Goal: Download file/media

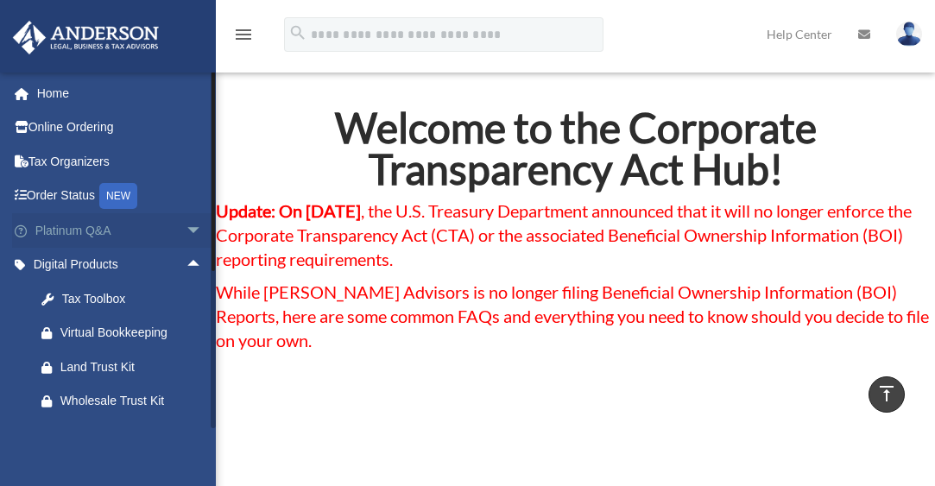
scroll to position [896, 0]
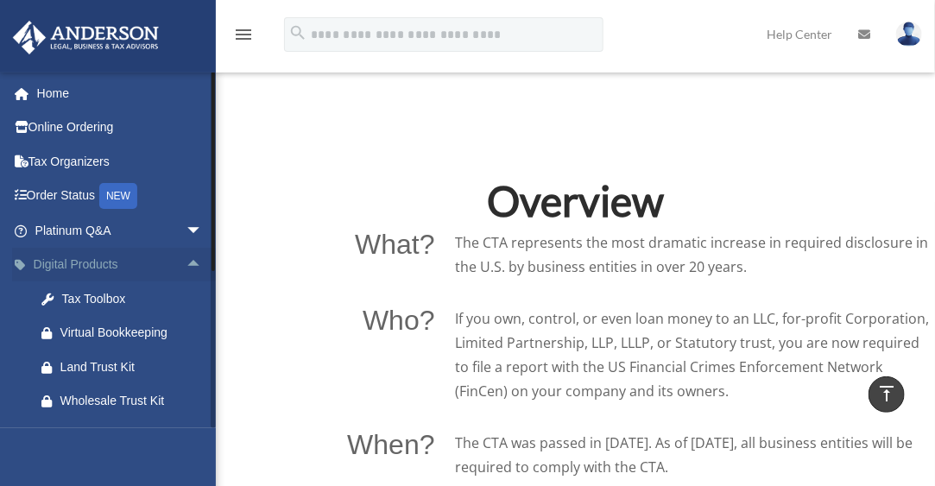
click at [186, 255] on span "arrow_drop_up" at bounding box center [203, 265] width 35 height 35
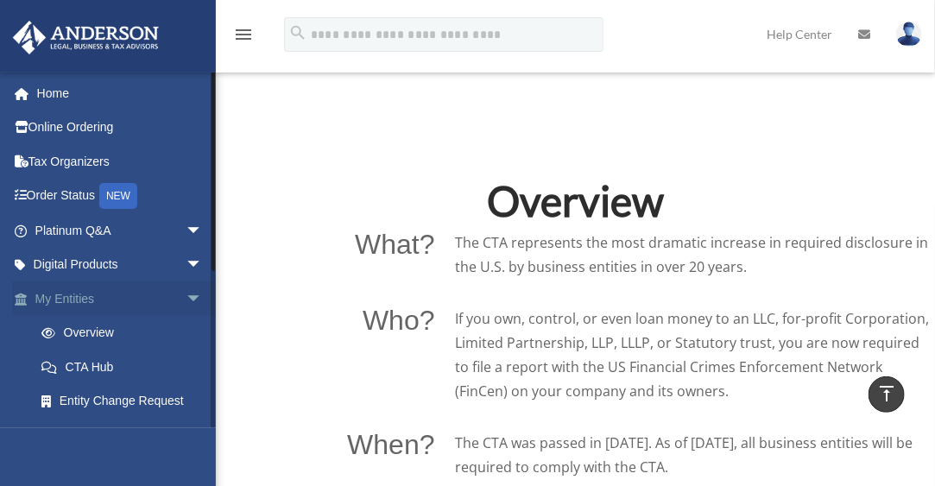
click at [186, 295] on span "arrow_drop_down" at bounding box center [203, 299] width 35 height 35
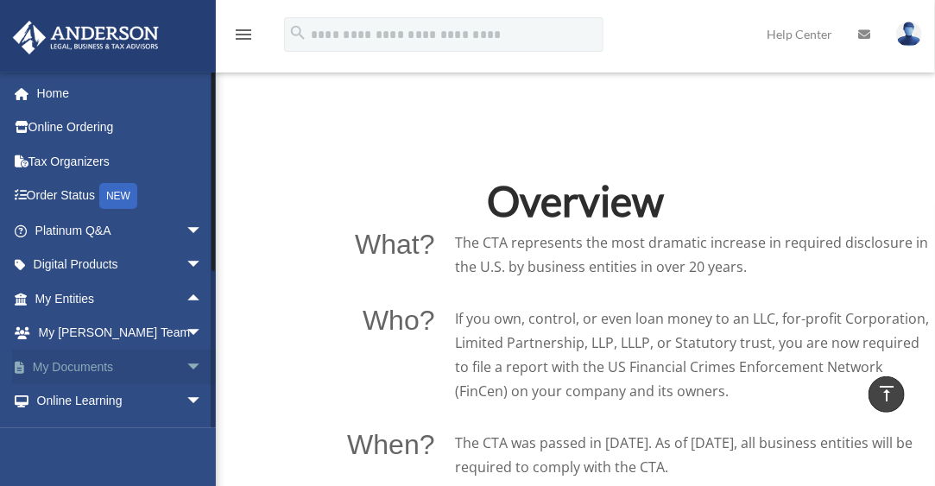
click at [186, 365] on span "arrow_drop_down" at bounding box center [203, 367] width 35 height 35
click at [128, 399] on link "Box" at bounding box center [126, 401] width 205 height 35
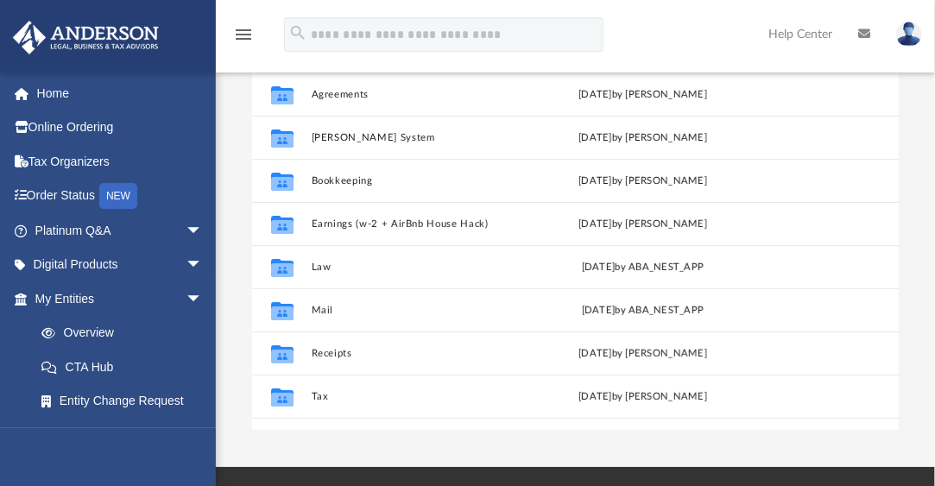
scroll to position [187, 0]
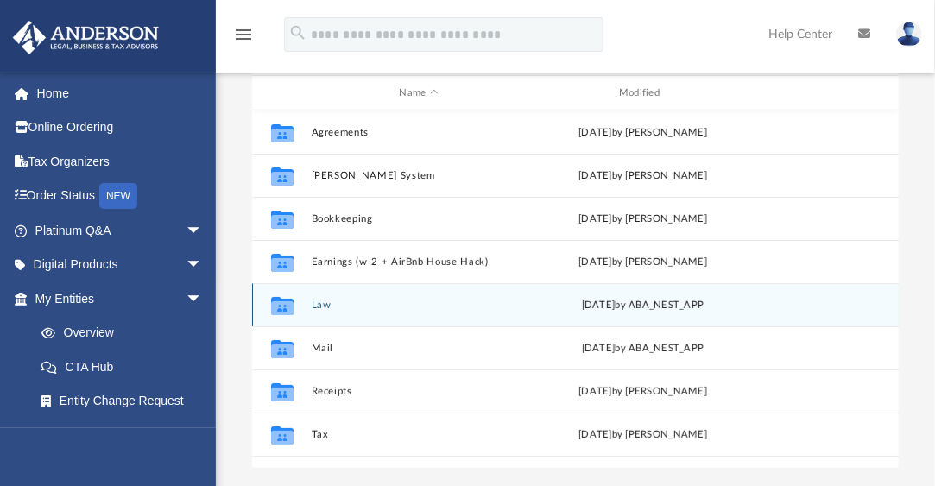
click at [352, 314] on div "Collaborated Folder Law Wed Jul 9 2025 by ABA_NEST_APP" at bounding box center [576, 304] width 648 height 43
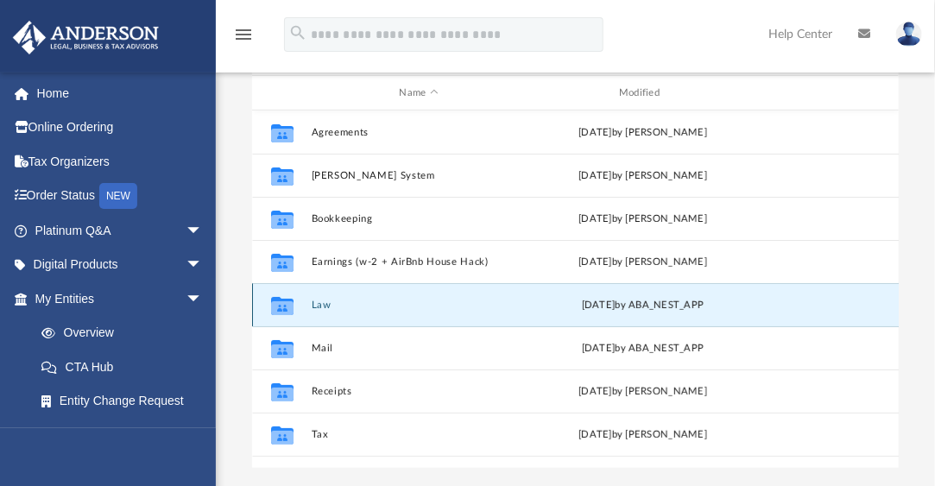
click at [320, 303] on button "Law" at bounding box center [419, 305] width 216 height 11
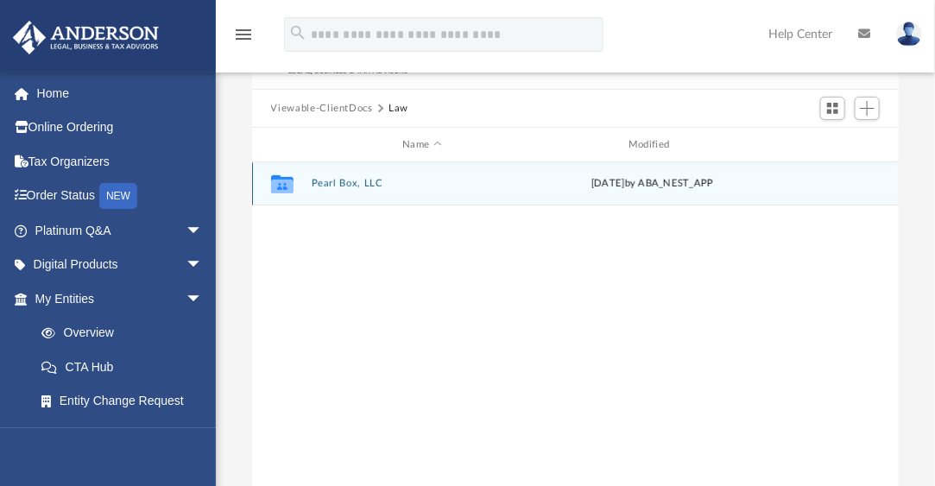
scroll to position [173, 0]
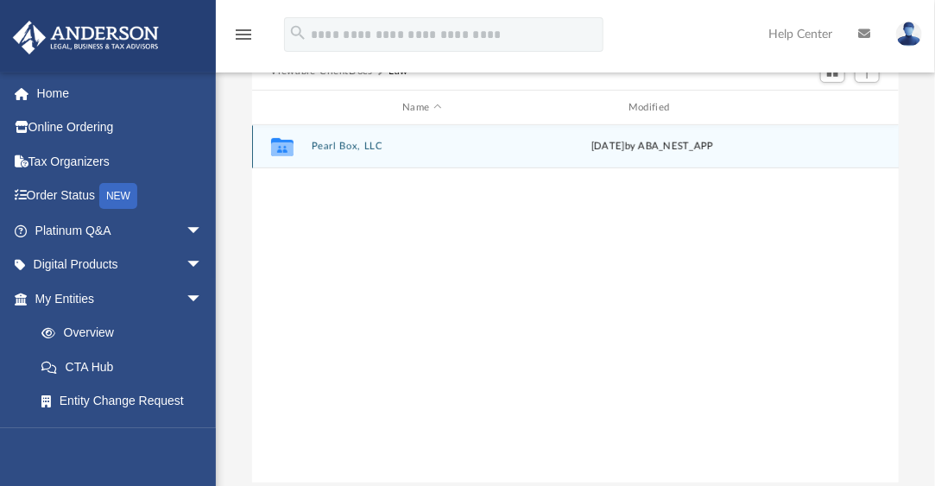
click at [342, 144] on button "Pearl Box, LLC" at bounding box center [422, 146] width 223 height 11
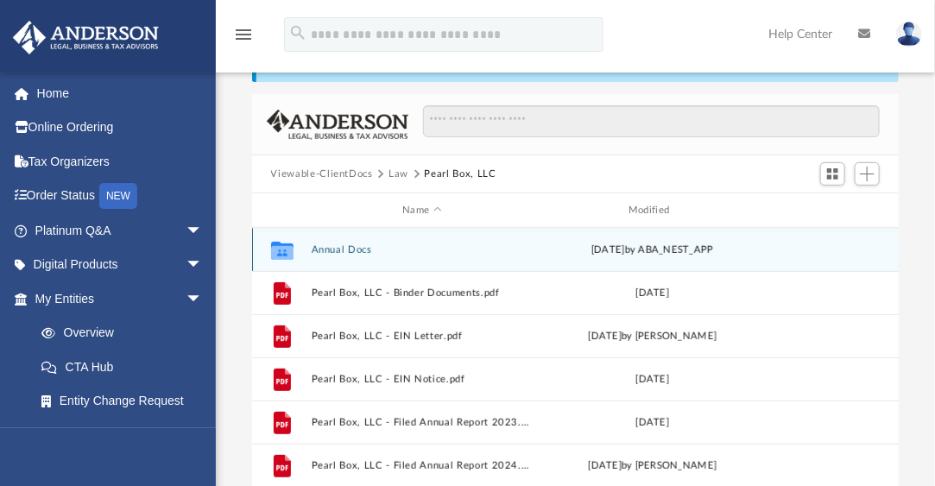
scroll to position [59, 0]
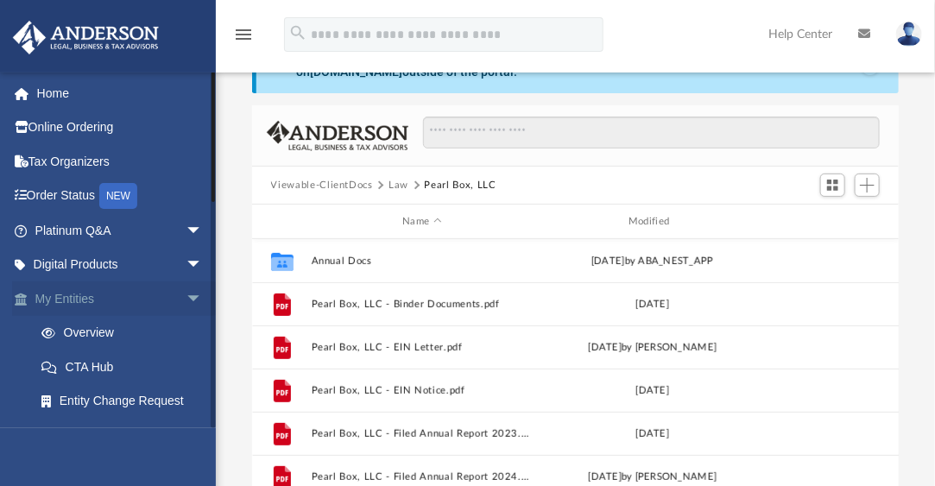
click at [123, 298] on link "My Entities arrow_drop_down" at bounding box center [120, 299] width 217 height 35
click at [186, 297] on span "arrow_drop_down" at bounding box center [203, 299] width 35 height 35
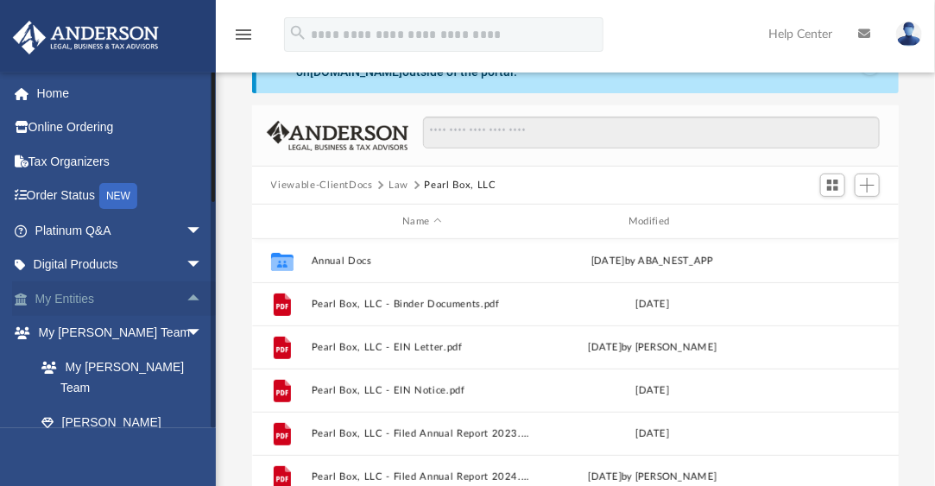
click at [186, 297] on span "arrow_drop_up" at bounding box center [203, 299] width 35 height 35
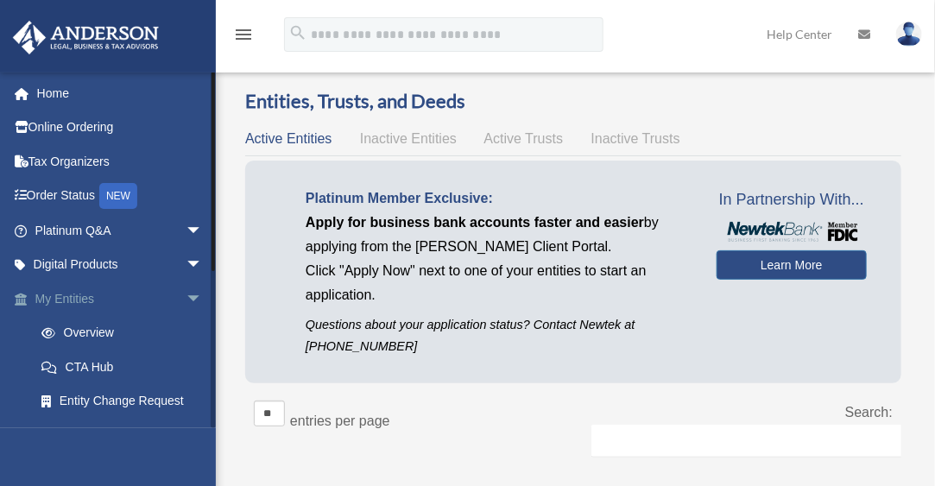
click at [72, 304] on link "My Entities arrow_drop_down" at bounding box center [120, 299] width 217 height 35
click at [186, 297] on span "arrow_drop_down" at bounding box center [203, 299] width 35 height 35
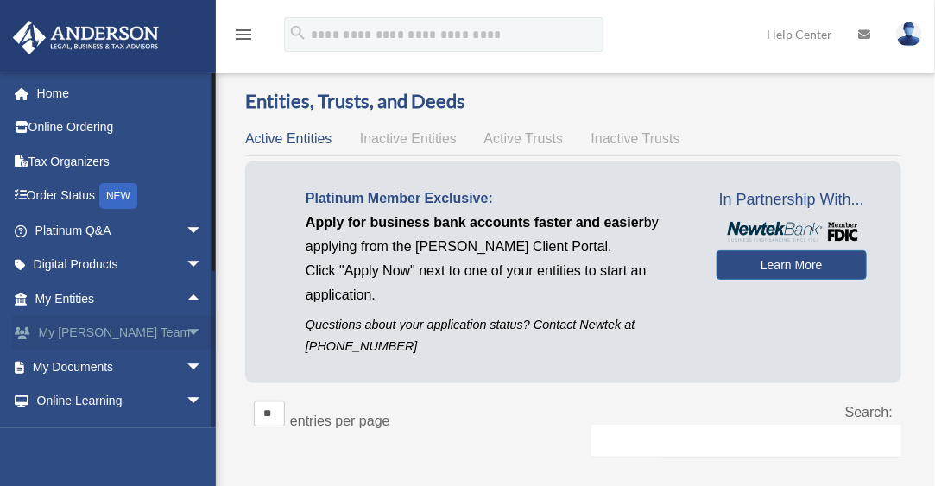
click at [139, 336] on link "My [PERSON_NAME] Team arrow_drop_down" at bounding box center [120, 333] width 217 height 35
click at [186, 368] on span "arrow_drop_down" at bounding box center [203, 367] width 35 height 35
click at [117, 396] on link "Box" at bounding box center [126, 401] width 205 height 35
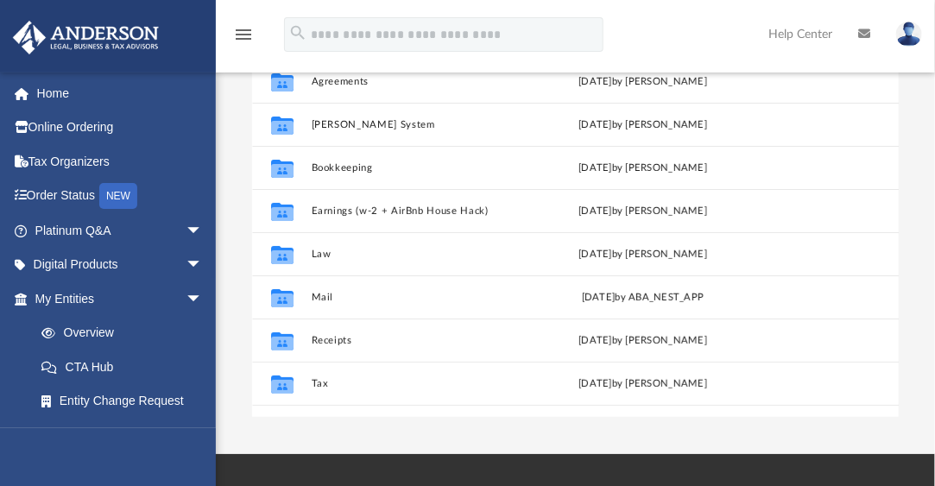
scroll to position [268, 0]
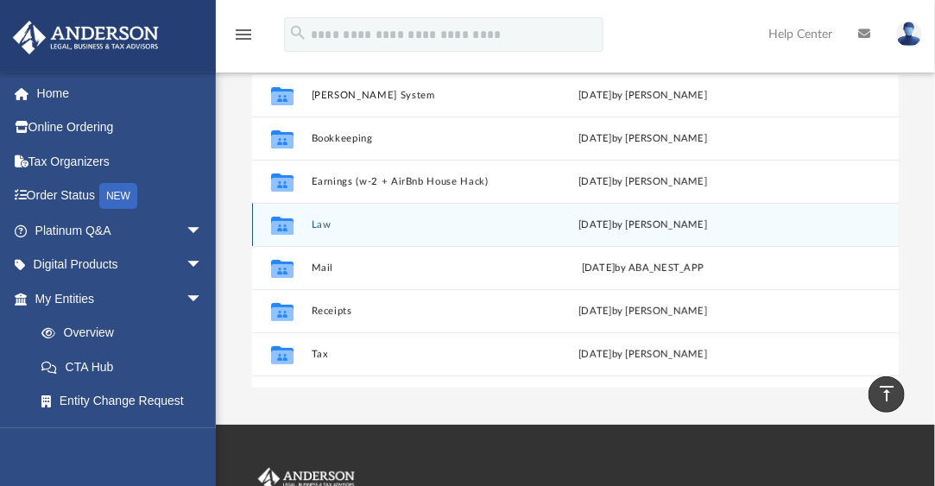
click at [324, 232] on div "Collaborated Folder Law today by Bobbi Williams" at bounding box center [576, 224] width 648 height 43
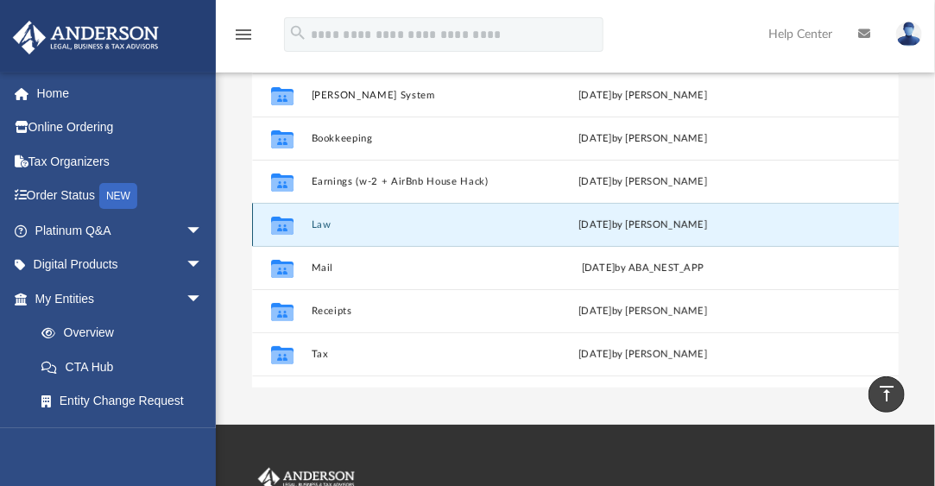
click at [317, 225] on button "Law" at bounding box center [419, 224] width 216 height 11
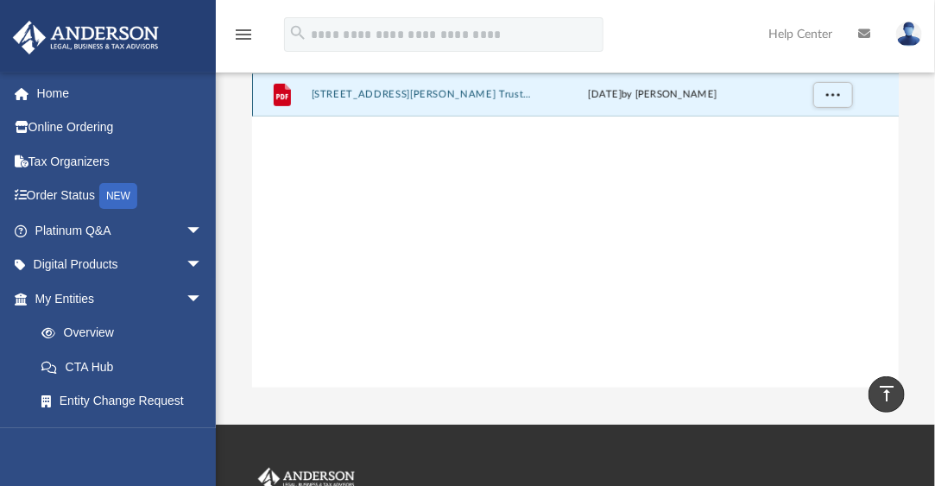
click at [363, 94] on button "2577 Carpenter Street Trust - DocuSigned.pdf" at bounding box center [422, 94] width 223 height 11
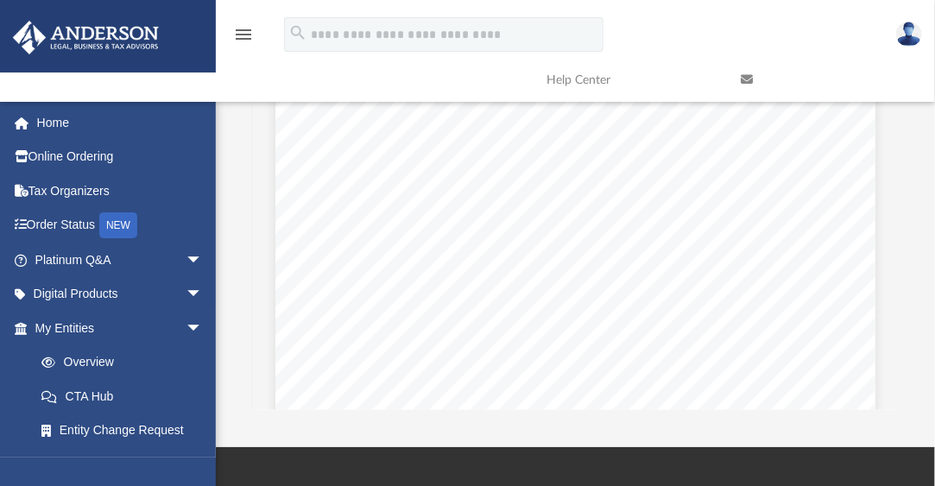
scroll to position [236, 0]
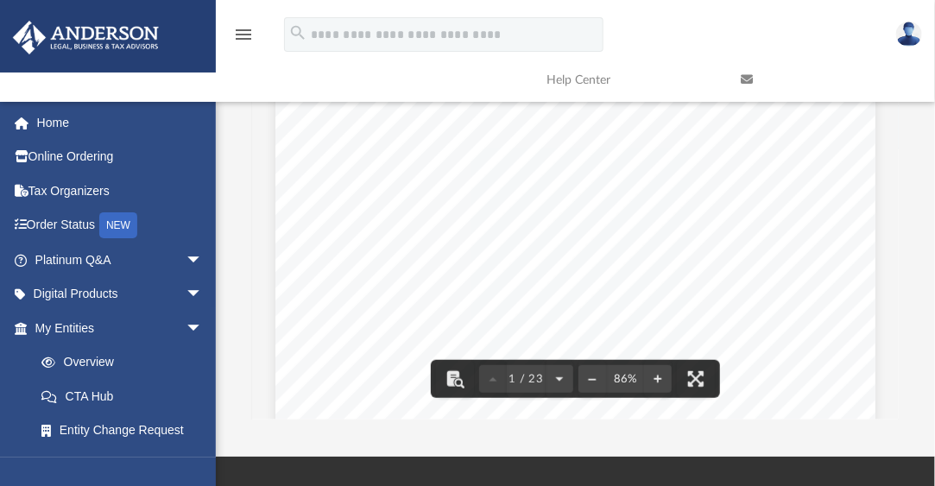
click at [886, 391] on div "Scroll to top vertical_align_top" at bounding box center [887, 395] width 36 height 36
click at [789, 238] on div "DocuSign Envelope ID: 4CC1F2B1-564E-41D7-BB66-10297B5227A3" at bounding box center [576, 378] width 600 height 783
click at [599, 223] on div "DocuSign Envelope ID: 4CC1F2B1-564E-41D7-BB66-10297B5227A3" at bounding box center [576, 378] width 600 height 783
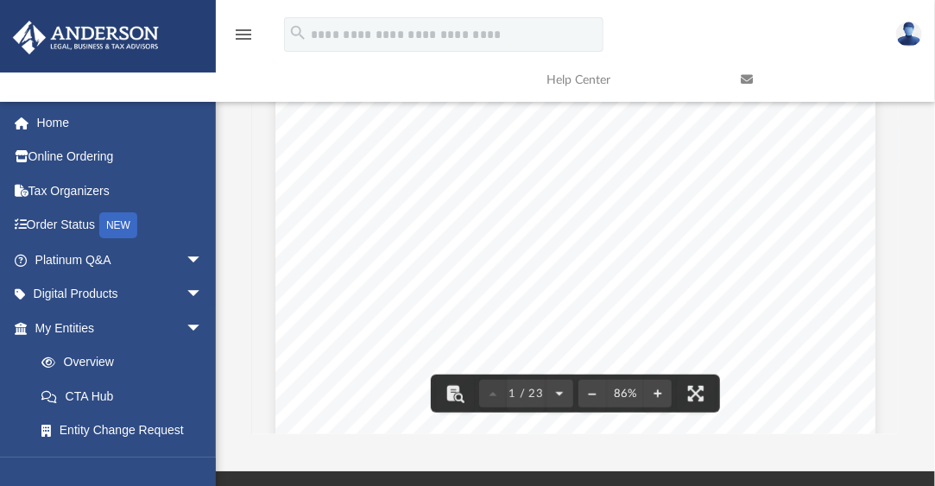
scroll to position [0, 0]
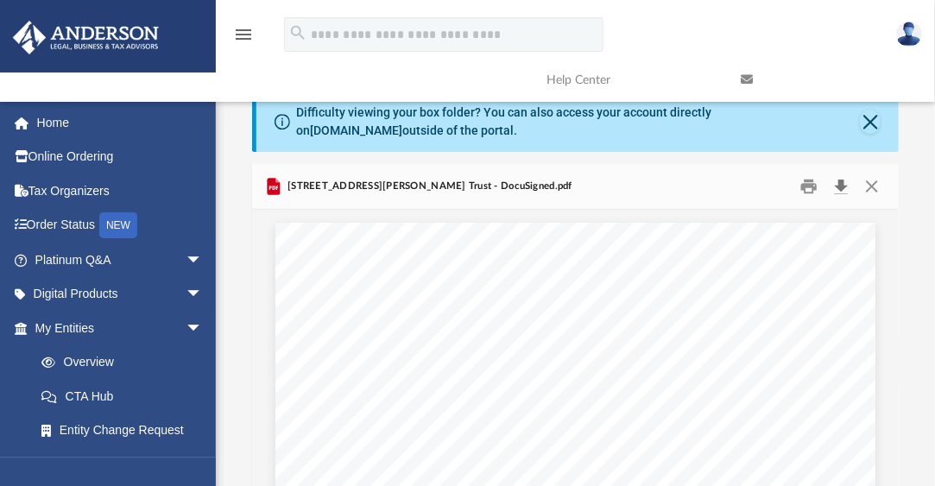
click at [839, 187] on button "Download" at bounding box center [841, 187] width 31 height 27
